Goal: Task Accomplishment & Management: Manage account settings

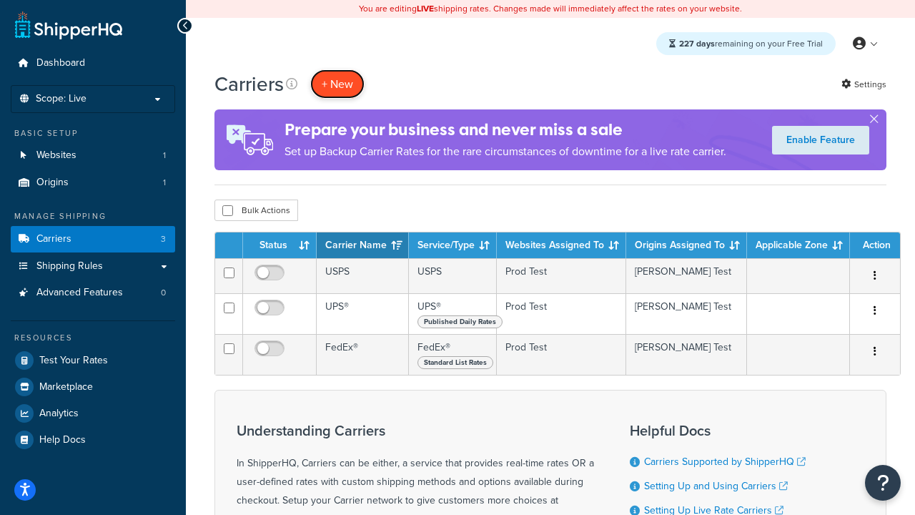
click at [337, 84] on button "+ New" at bounding box center [337, 83] width 54 height 29
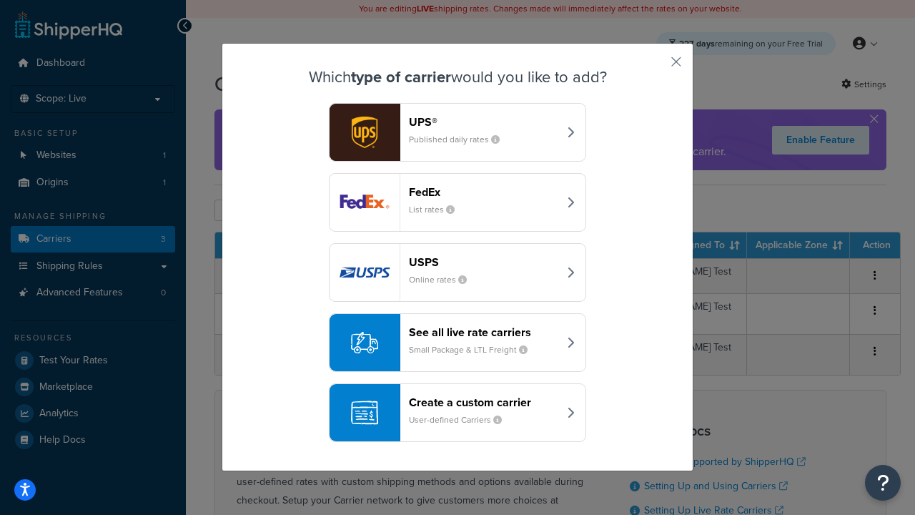
click at [483, 192] on header "FedEx" at bounding box center [483, 192] width 149 height 14
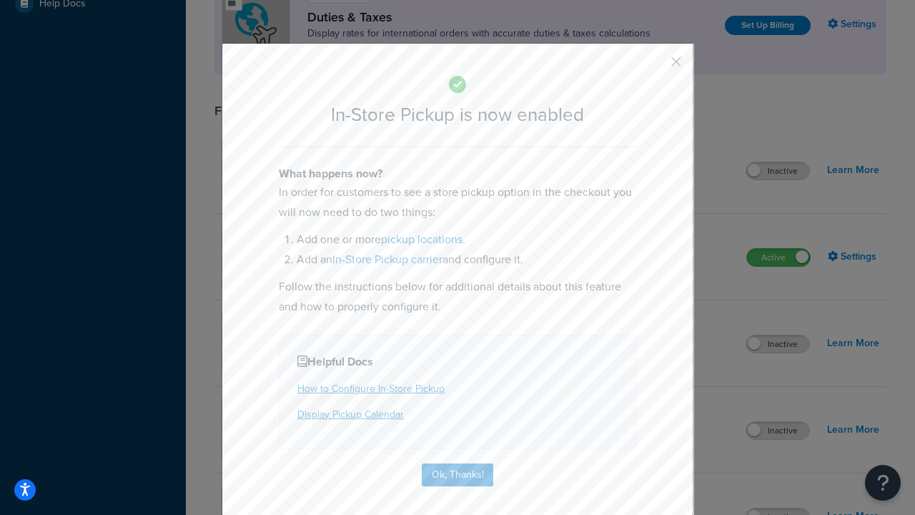
click at [655, 66] on button "button" at bounding box center [655, 67] width 4 height 4
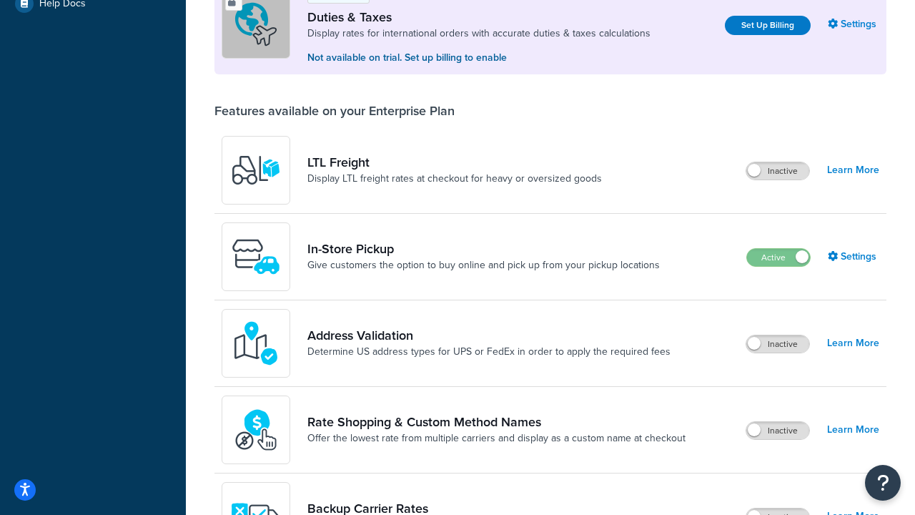
scroll to position [436, 0]
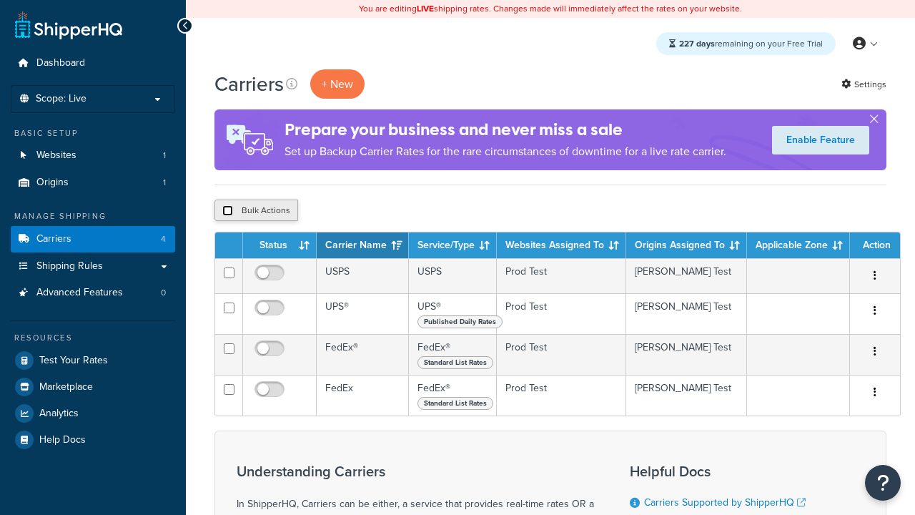
click at [227, 211] on input "checkbox" at bounding box center [227, 210] width 11 height 11
checkbox input "true"
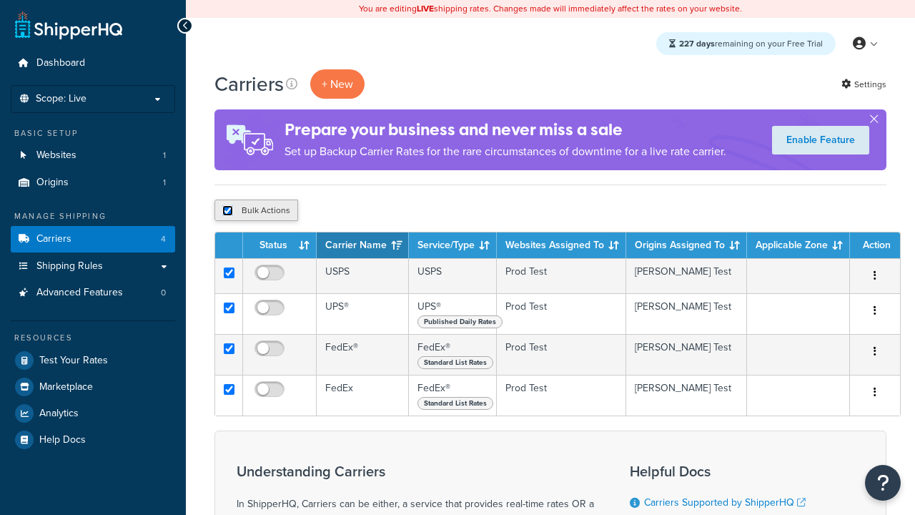
checkbox input "true"
click at [0, 0] on button "Delete" at bounding box center [0, 0] width 0 height 0
